Goal: Task Accomplishment & Management: Understand process/instructions

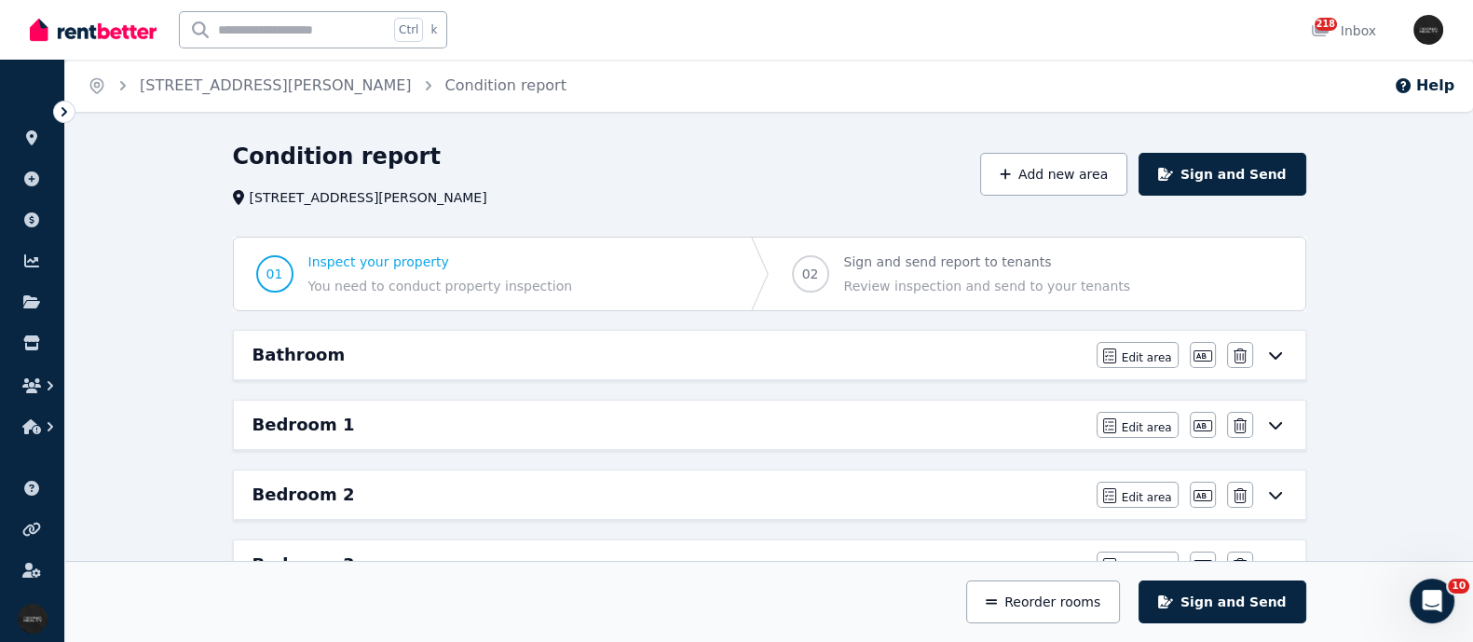
click at [214, 28] on input "text" at bounding box center [284, 29] width 209 height 35
type input "***"
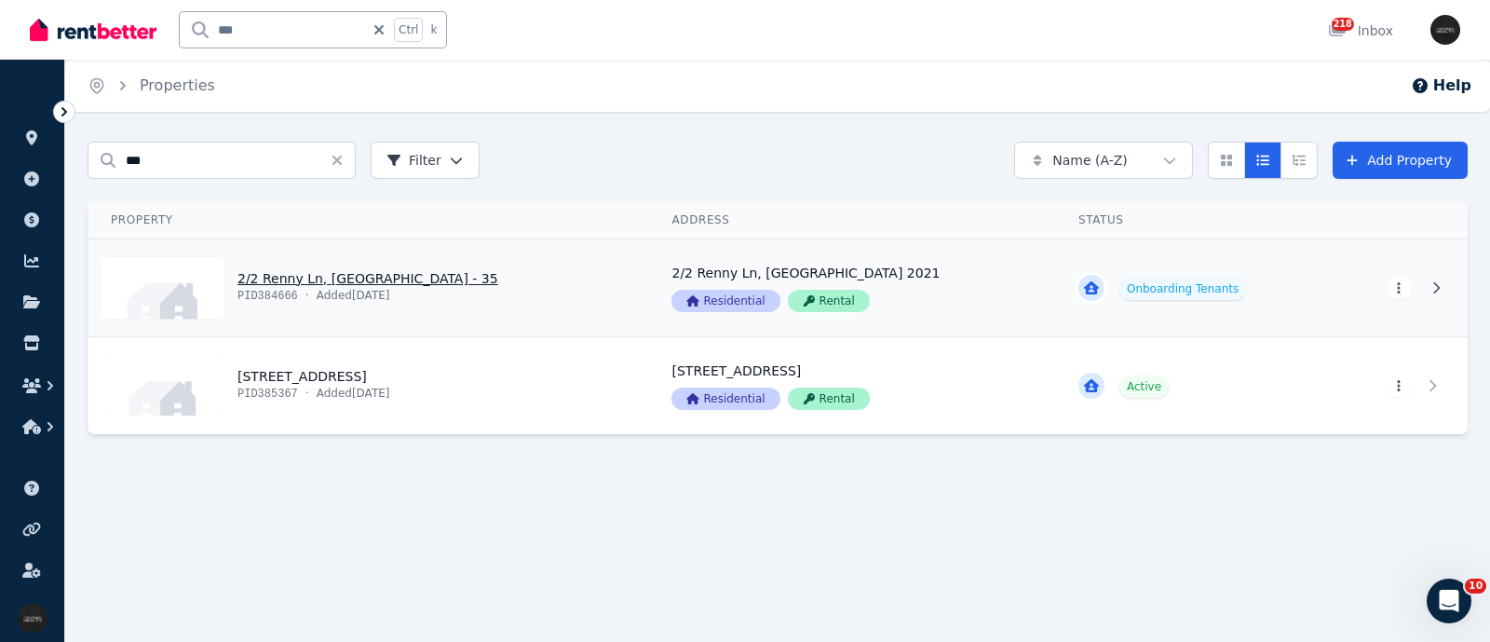
click at [277, 277] on link "View property details" at bounding box center [368, 287] width 561 height 97
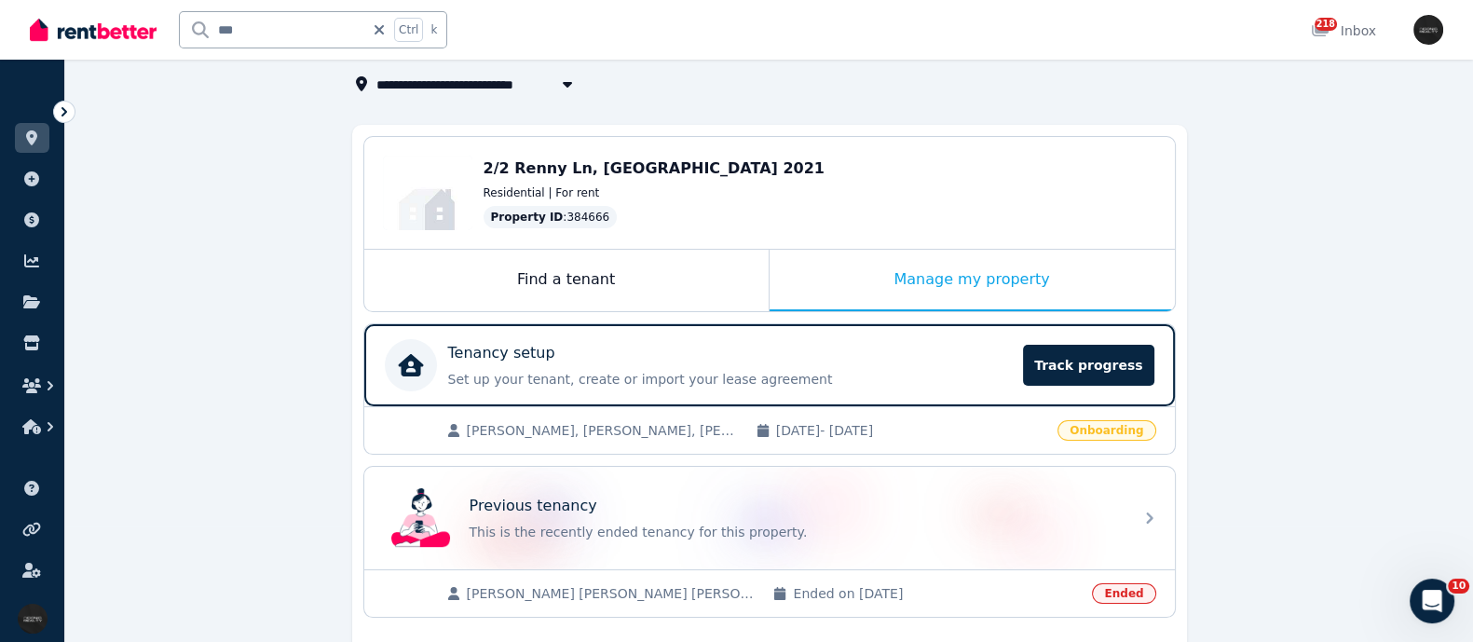
scroll to position [232, 0]
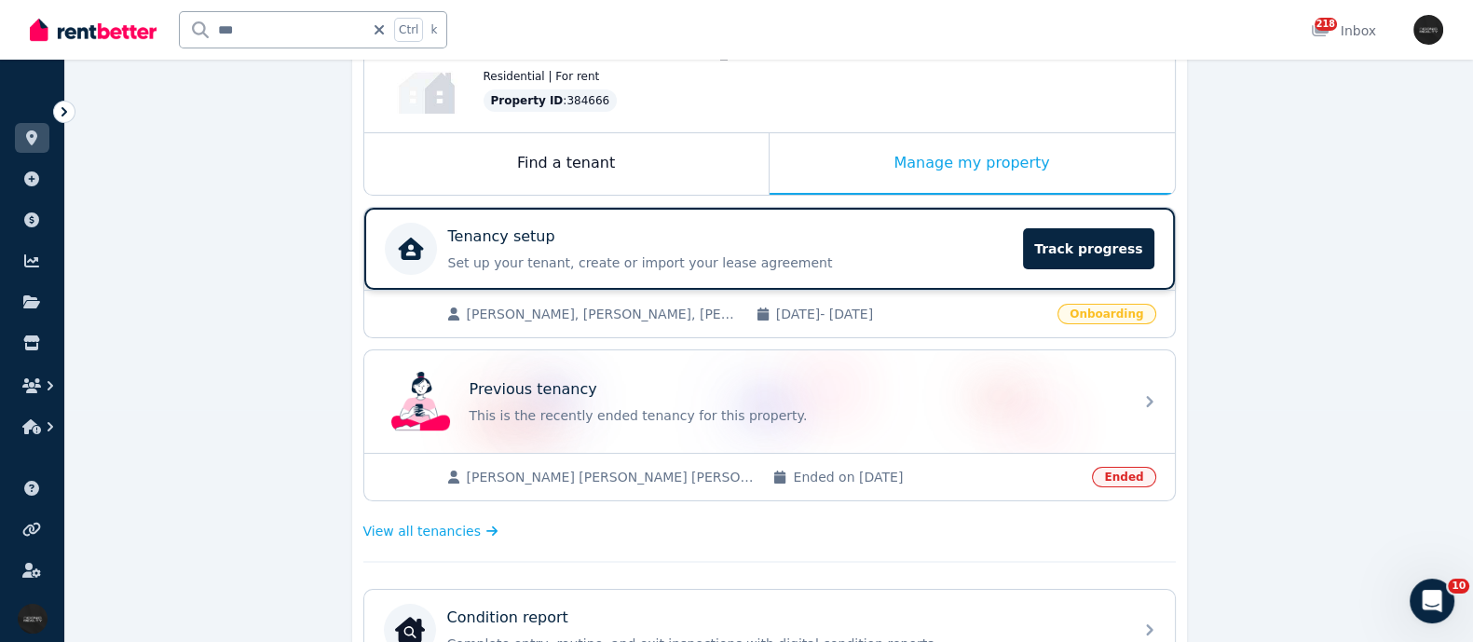
click at [573, 248] on div "Tenancy setup Set up your tenant, create or import your lease agreement Track p…" at bounding box center [730, 248] width 564 height 47
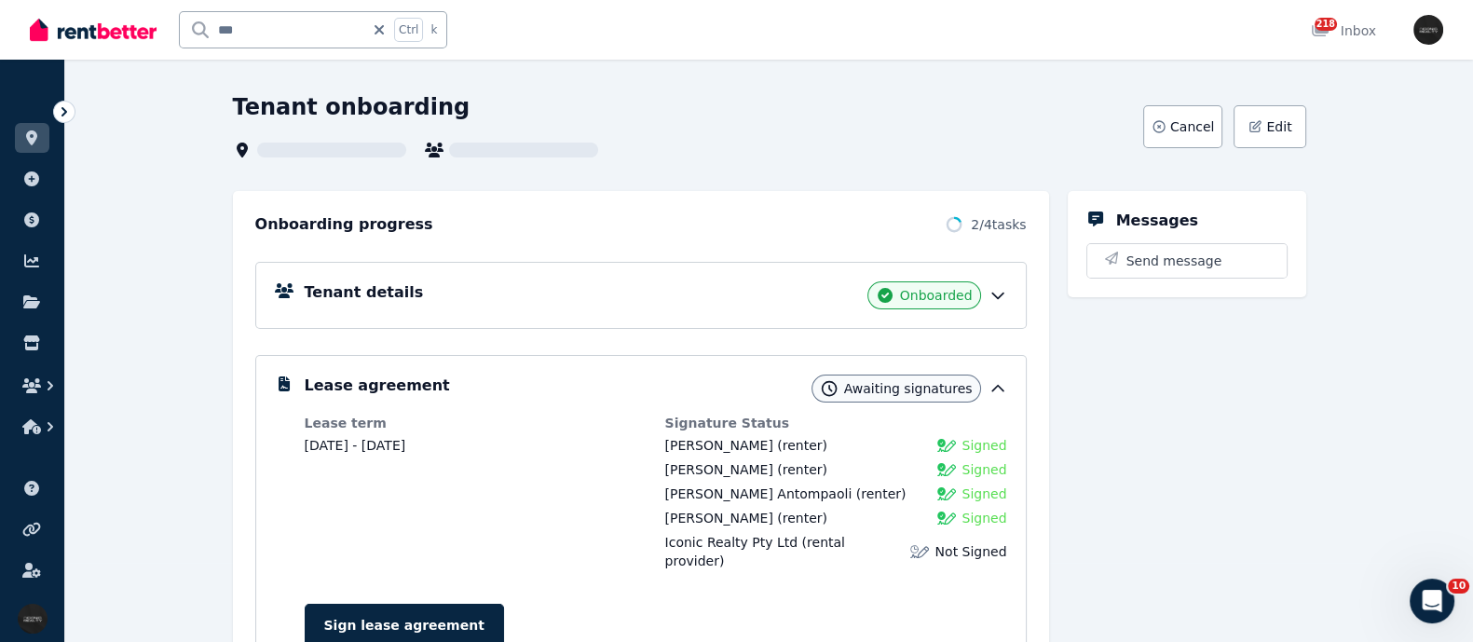
scroll to position [115, 0]
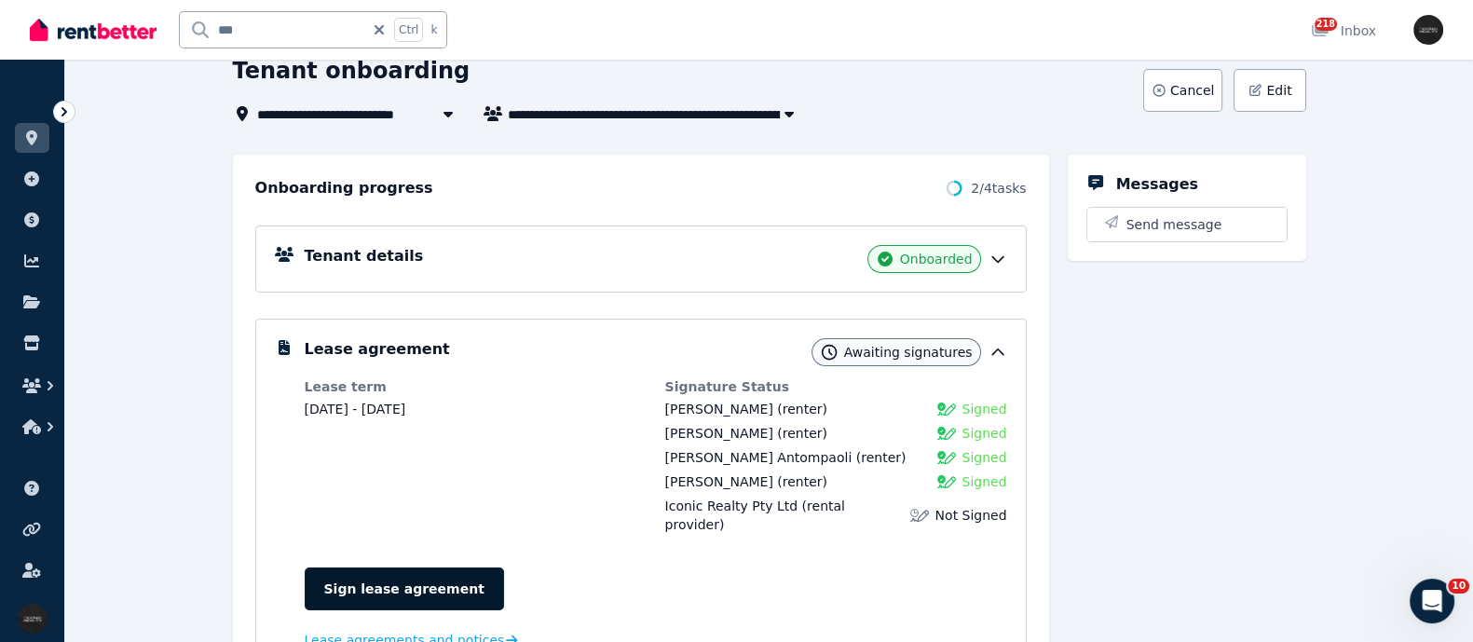
click at [357, 567] on link "Sign lease agreement" at bounding box center [404, 588] width 199 height 43
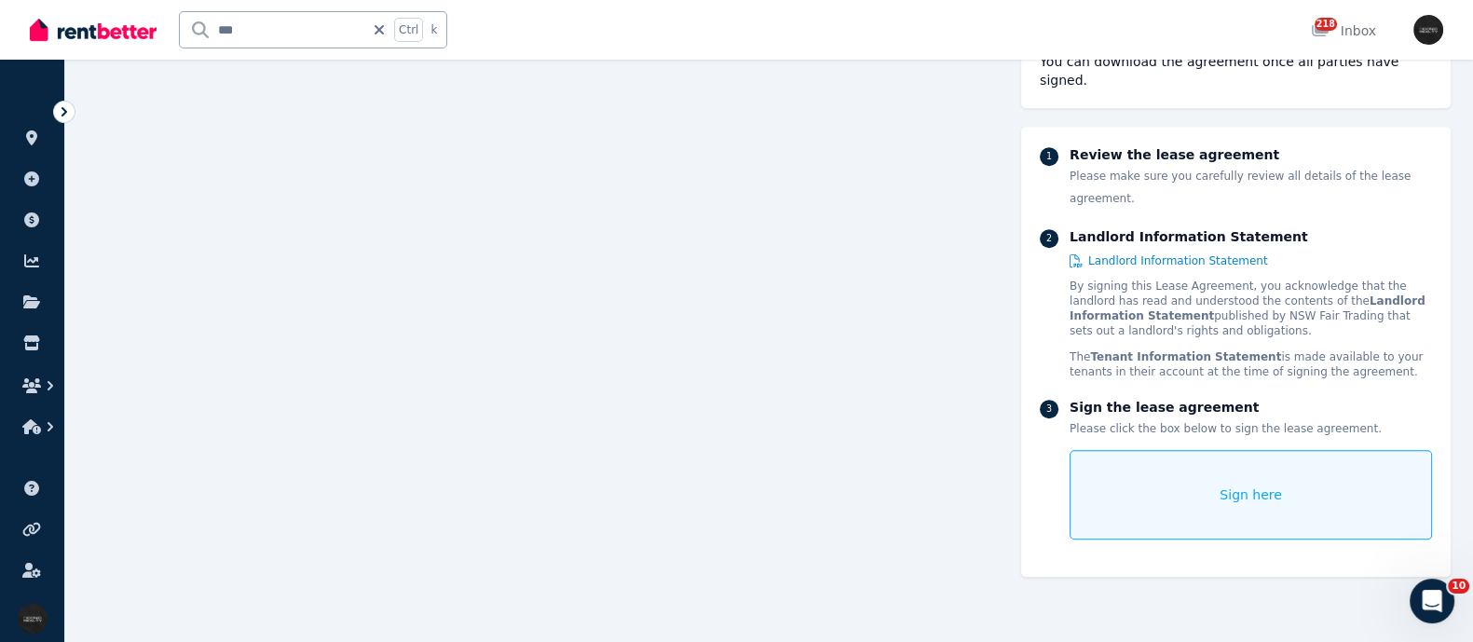
scroll to position [27587, 0]
